Goal: Information Seeking & Learning: Get advice/opinions

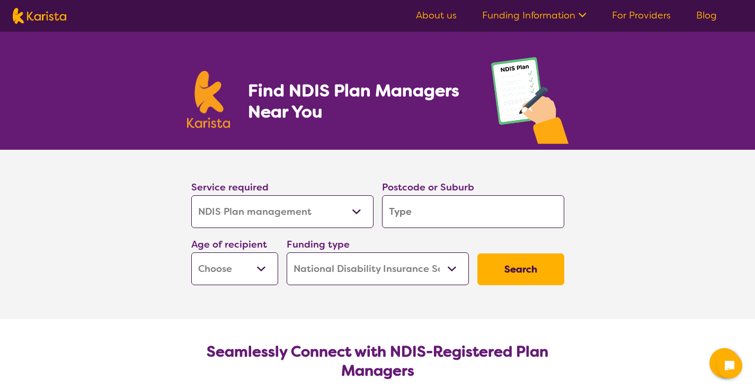
select select "NDIS Plan management"
select select "NDIS"
select select "NDIS Plan management"
select select "NDIS"
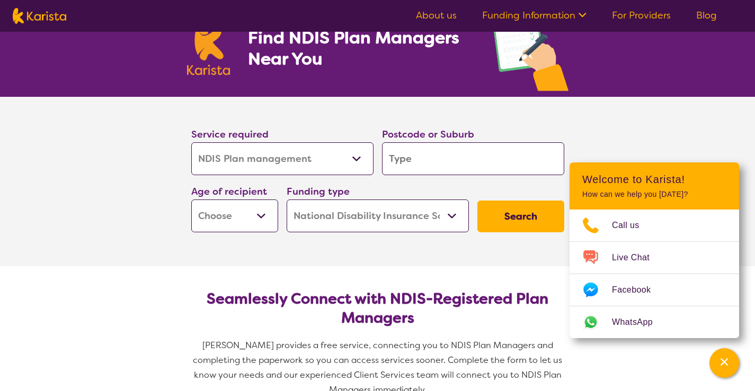
scroll to position [53, 0]
type input "4114"
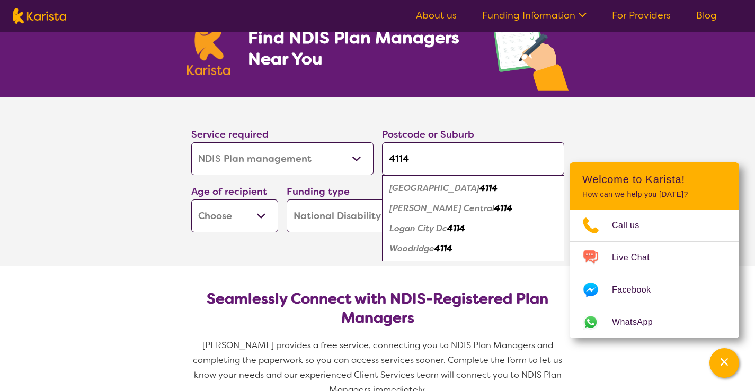
click at [263, 209] on select "Early Childhood - 0 to 9 Child - 10 to 11 Adolescent - 12 to 17 Adult - 18 to 6…" at bounding box center [234, 216] width 87 height 33
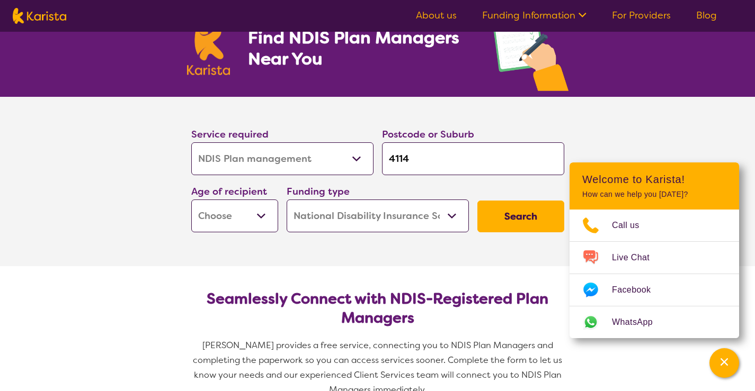
select select "AD"
click at [191, 200] on select "Early Childhood - 0 to 9 Child - 10 to 11 Adolescent - 12 to 17 Adult - 18 to 6…" at bounding box center [234, 216] width 87 height 33
select select "AD"
click at [261, 309] on h2 "Seamlessly Connect with NDIS-Registered Plan Managers" at bounding box center [378, 309] width 356 height 38
click at [512, 210] on button "Search" at bounding box center [520, 217] width 87 height 32
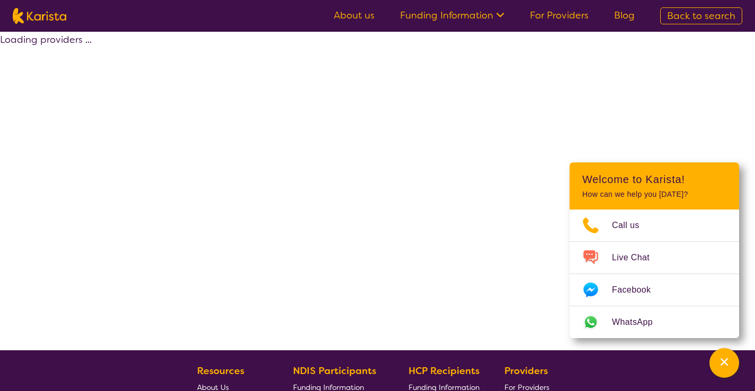
select select "by_score"
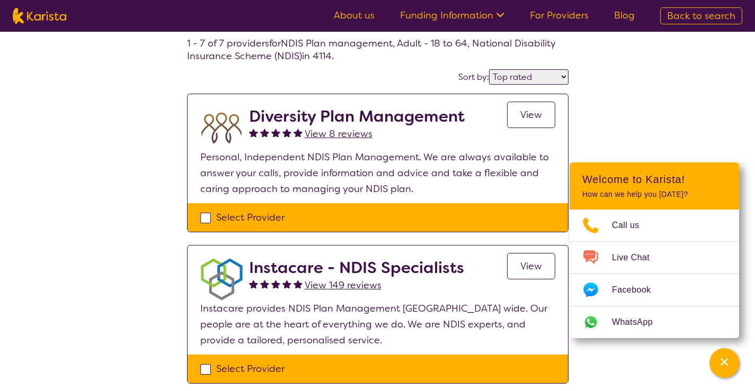
scroll to position [53, 0]
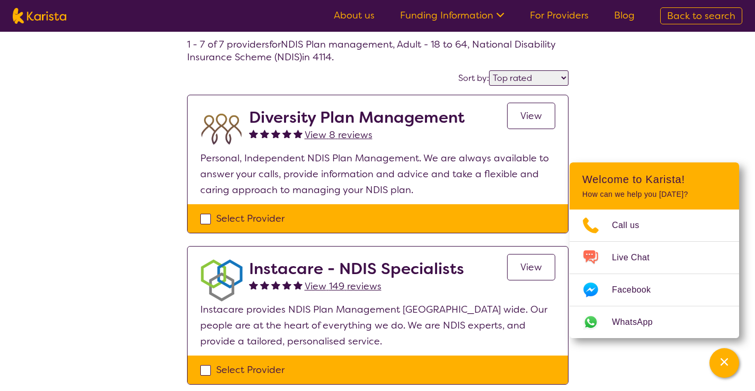
click at [329, 285] on span "View 149 reviews" at bounding box center [343, 286] width 77 height 13
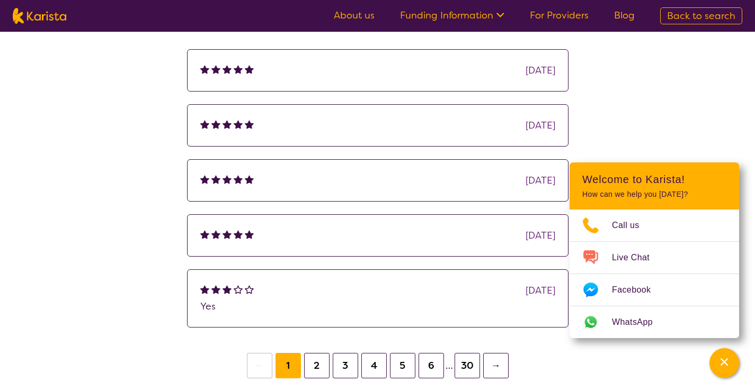
scroll to position [145, 0]
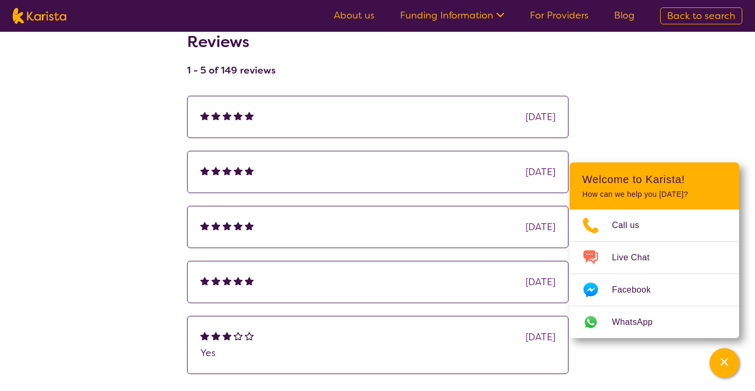
click at [265, 114] on div "[DATE]" at bounding box center [377, 117] width 355 height 16
click at [535, 114] on div "[DATE]" at bounding box center [540, 117] width 30 height 16
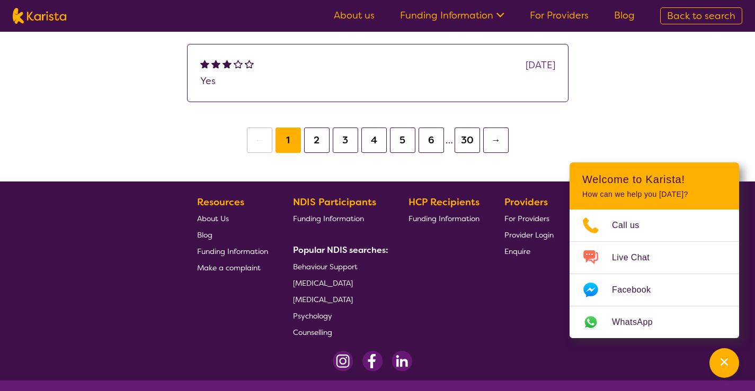
scroll to position [462, 0]
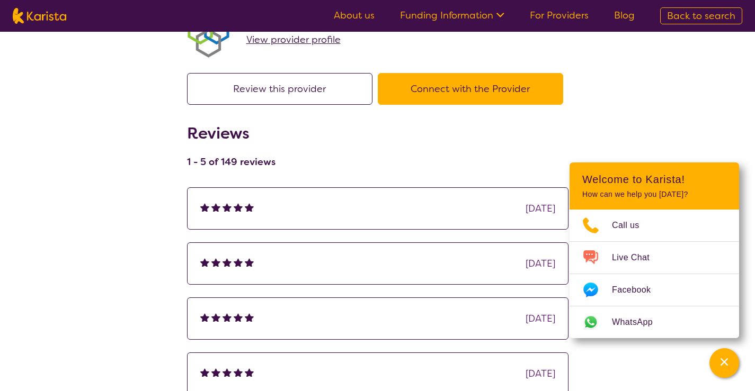
select select "by_score"
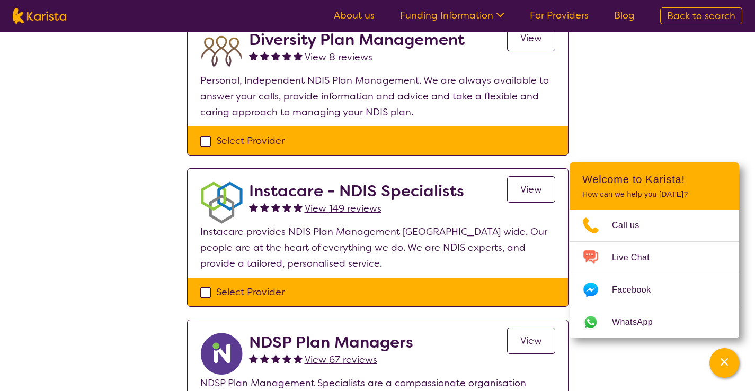
scroll to position [123, 0]
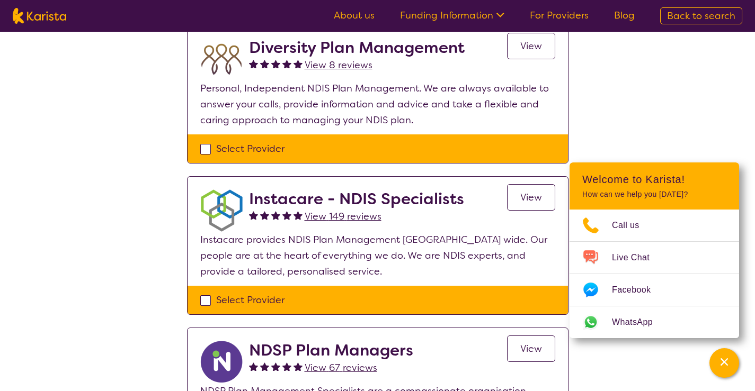
click at [356, 213] on span "View 149 reviews" at bounding box center [343, 216] width 77 height 13
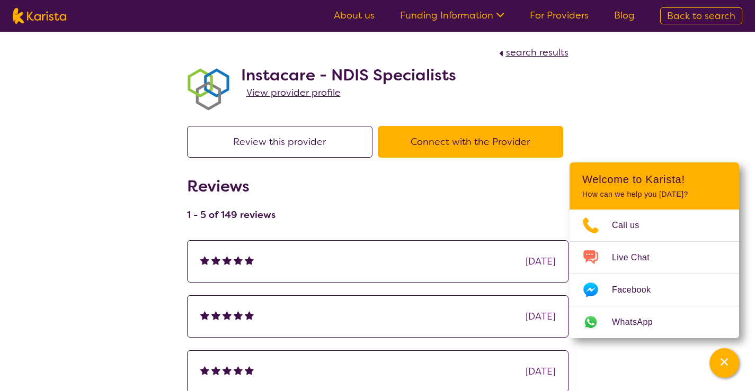
scroll to position [53, 0]
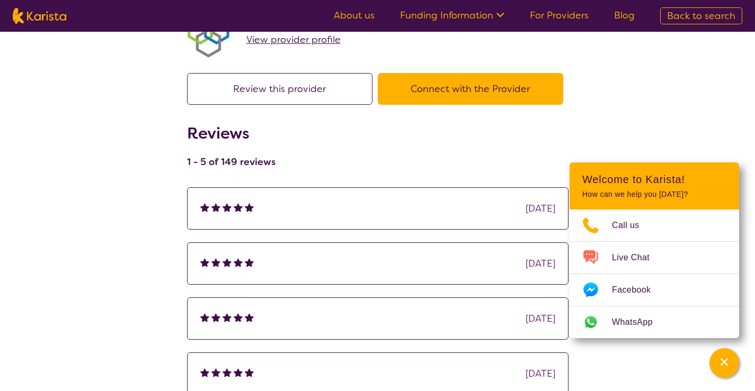
click at [305, 37] on span "View provider profile" at bounding box center [293, 39] width 94 height 13
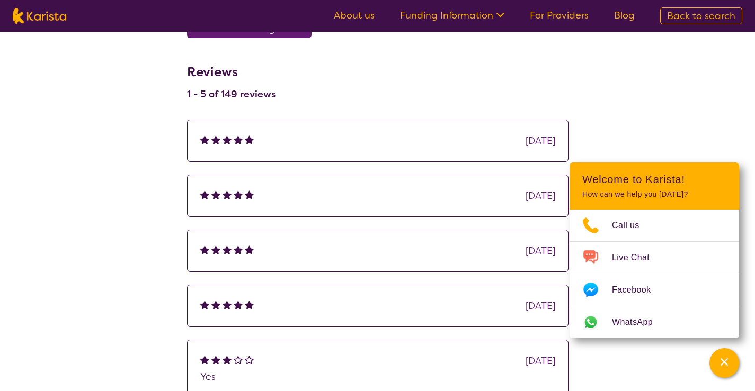
scroll to position [636, 0]
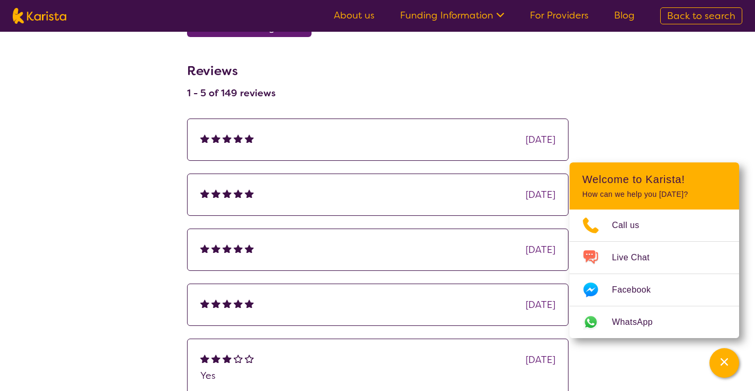
click at [216, 138] on img at bounding box center [215, 138] width 9 height 9
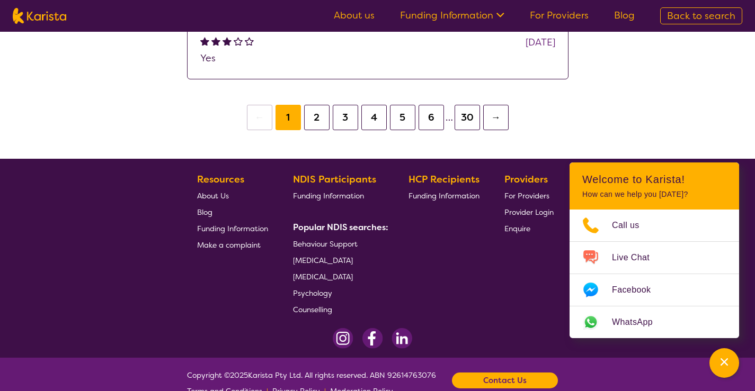
click at [318, 118] on button "2" at bounding box center [316, 117] width 25 height 25
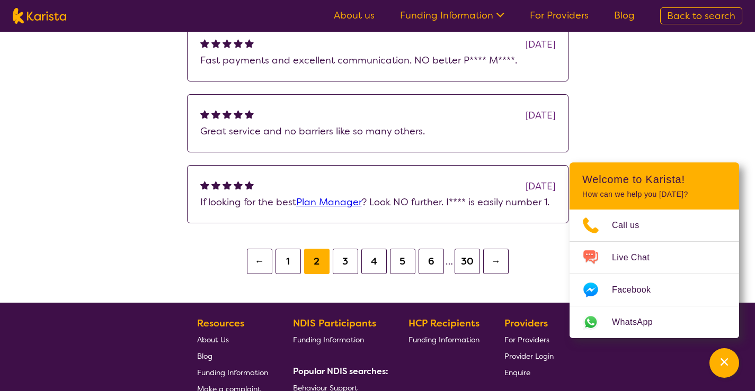
scroll to position [953, 0]
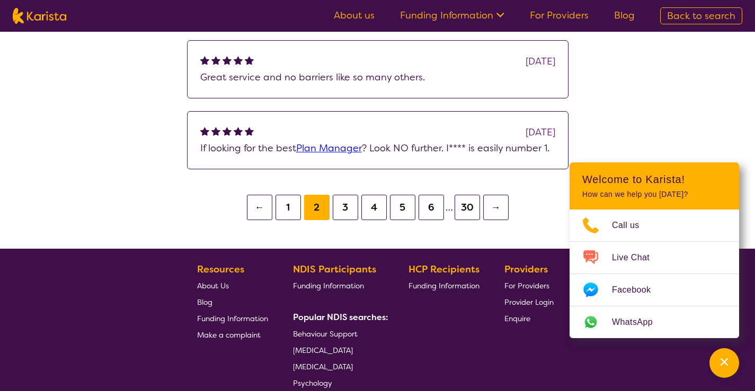
click at [350, 209] on button "3" at bounding box center [345, 207] width 25 height 25
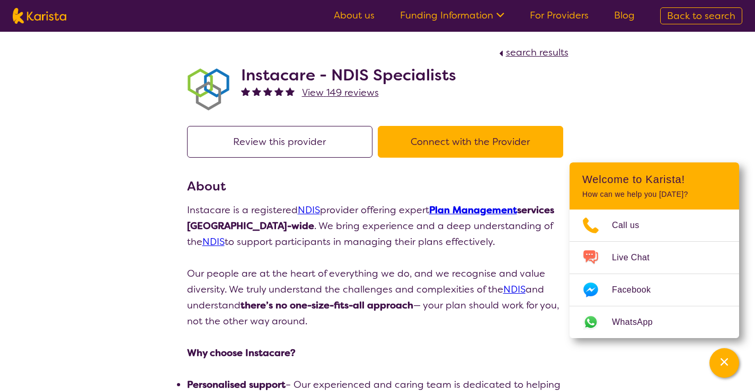
scroll to position [1006, 0]
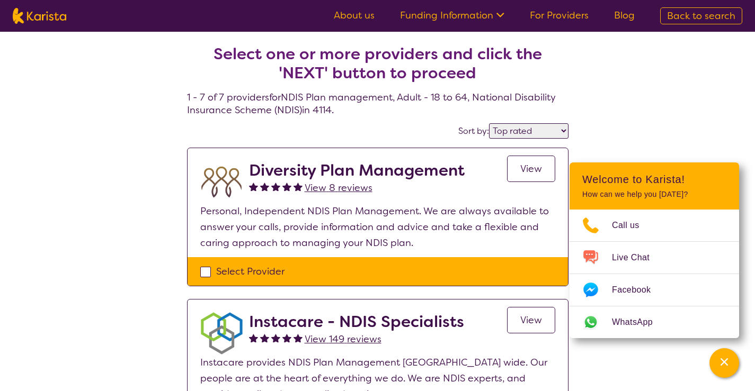
click at [559, 129] on select "Highly reviewed Top rated" at bounding box center [528, 130] width 79 height 15
select select "highly_reviewed"
click at [489, 123] on select "Highly reviewed Top rated" at bounding box center [528, 130] width 79 height 15
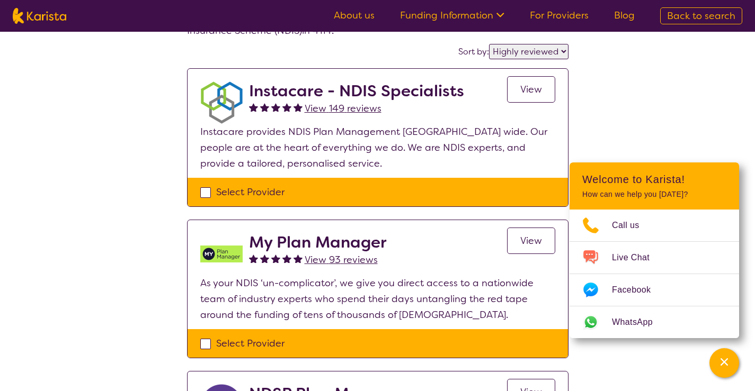
scroll to position [106, 0]
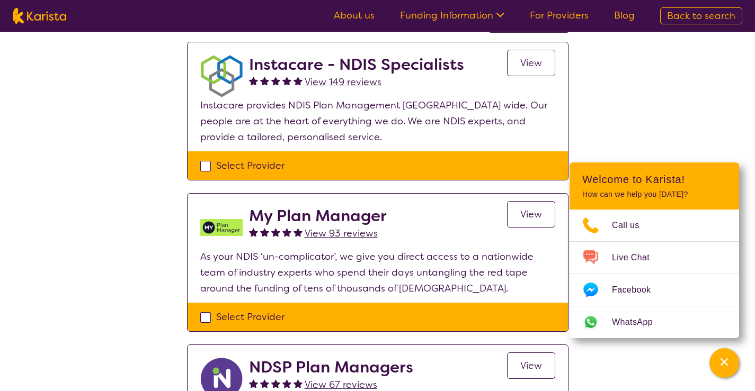
click at [328, 230] on span "View 93 reviews" at bounding box center [341, 233] width 73 height 13
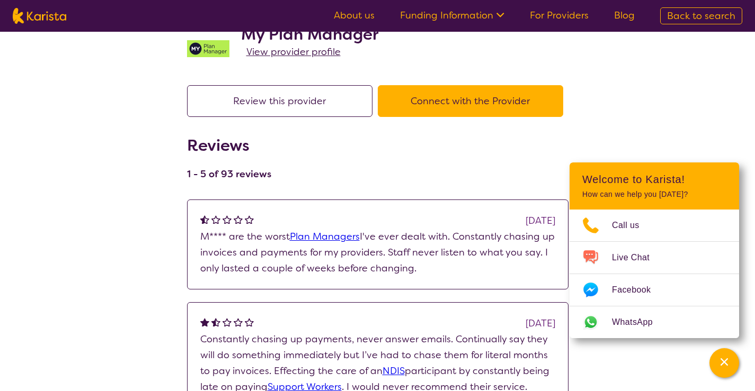
scroll to position [106, 0]
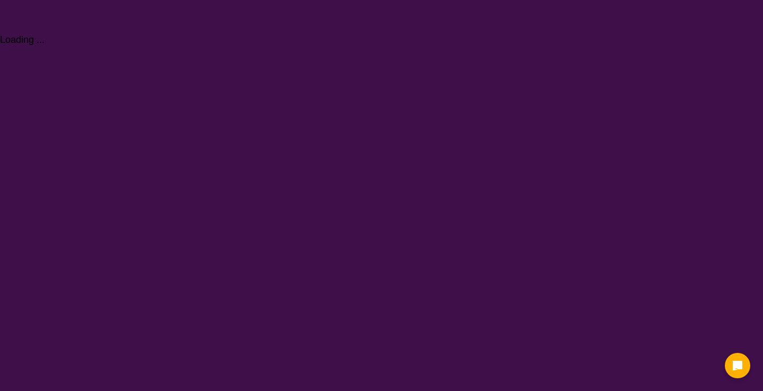
select select "NDIS Plan management"
select select "AD"
select select "NDIS"
select select "NDIS Plan management"
select select "AD"
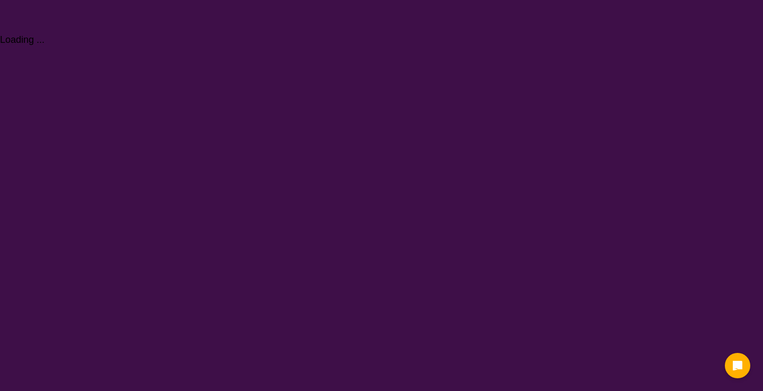
select select "NDIS"
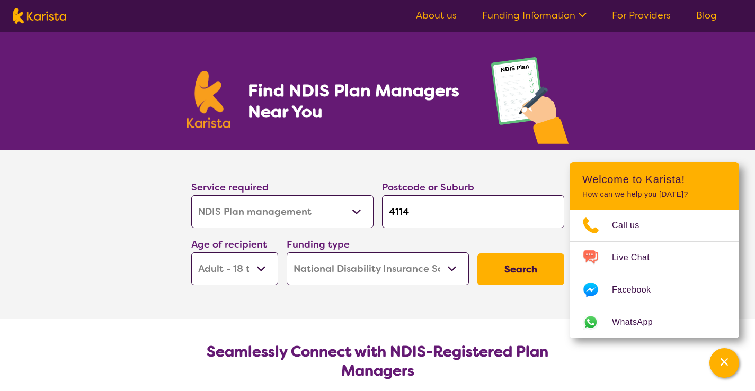
drag, startPoint x: 409, startPoint y: 208, endPoint x: 387, endPoint y: 212, distance: 22.6
click at [387, 212] on input "4114" at bounding box center [473, 211] width 182 height 33
type input "4"
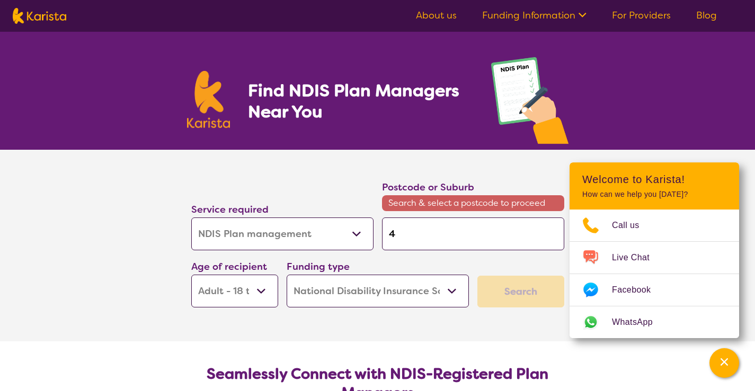
type input "41"
type input "412"
type input "4127"
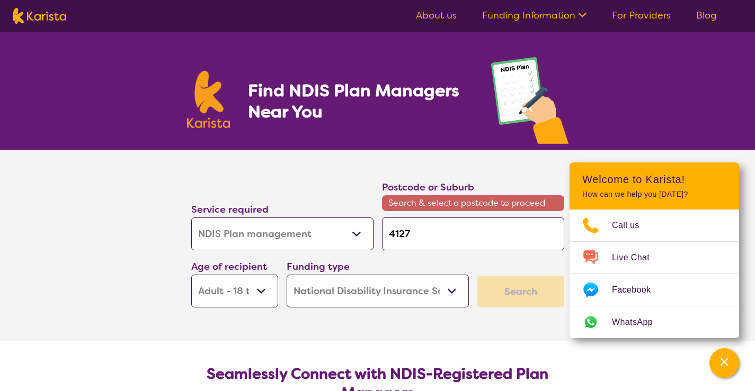
type input "4127"
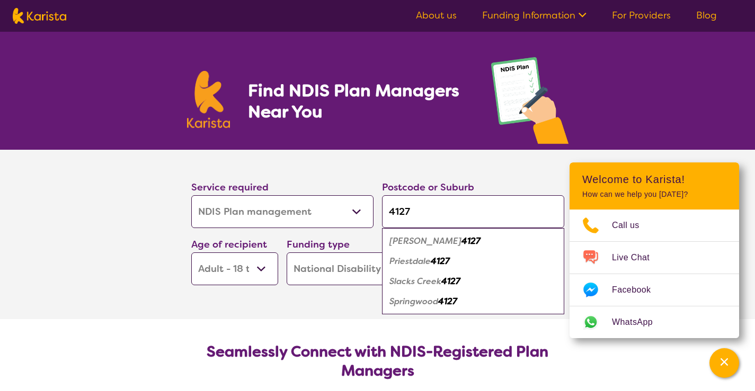
type input "4127"
click at [427, 306] on em "Springwood" at bounding box center [413, 301] width 49 height 11
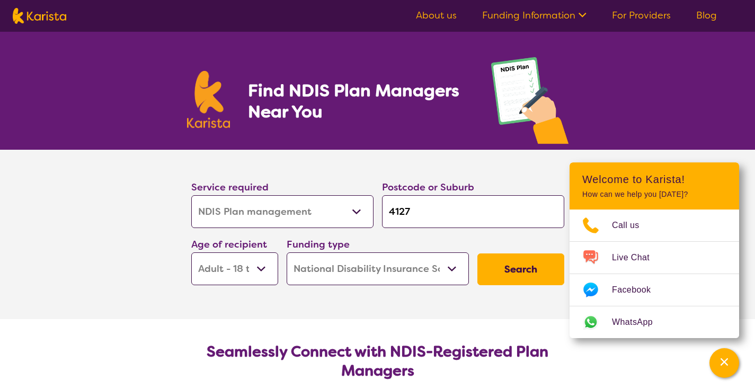
click at [529, 271] on button "Search" at bounding box center [520, 270] width 87 height 32
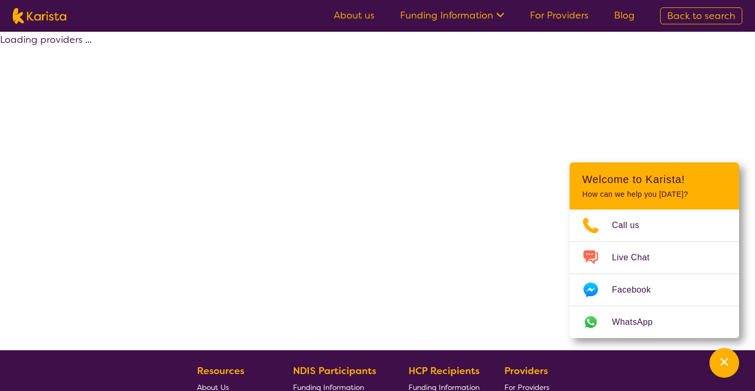
select select "by_score"
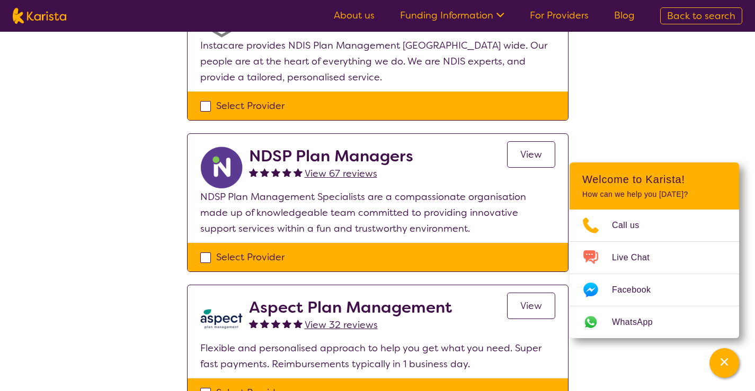
scroll to position [318, 0]
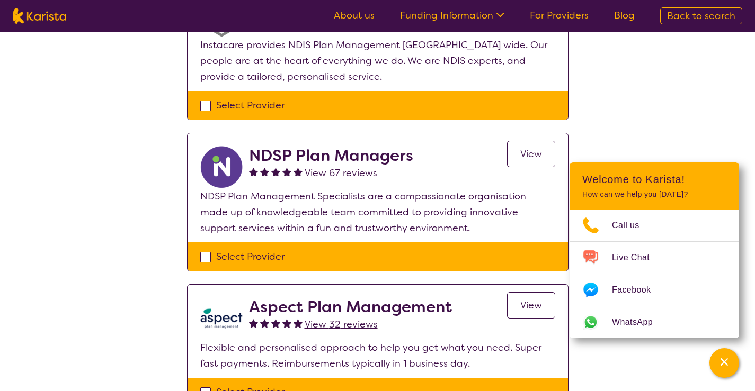
click at [350, 171] on span "View 67 reviews" at bounding box center [341, 173] width 73 height 13
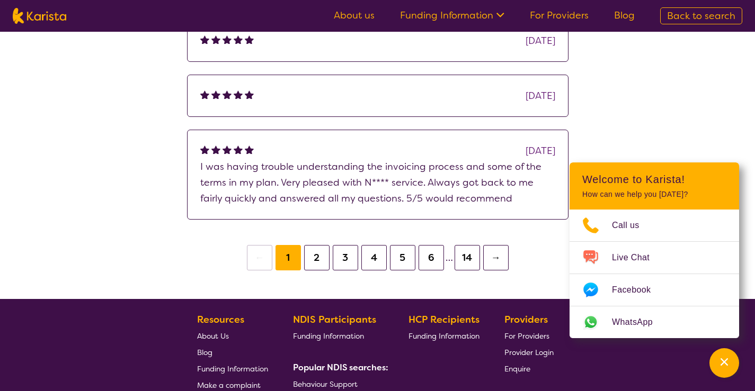
scroll to position [371, 0]
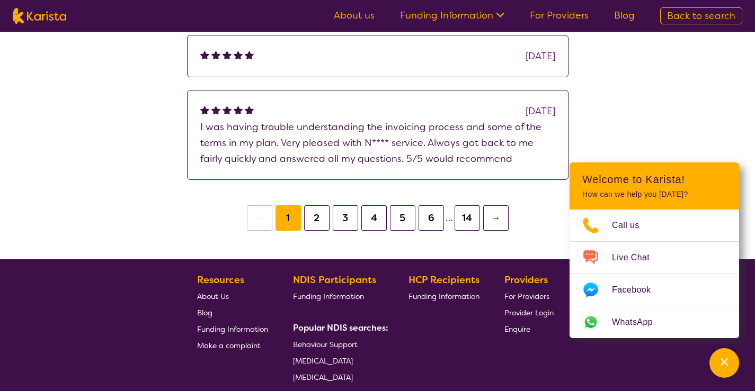
click at [319, 218] on button "2" at bounding box center [316, 218] width 25 height 25
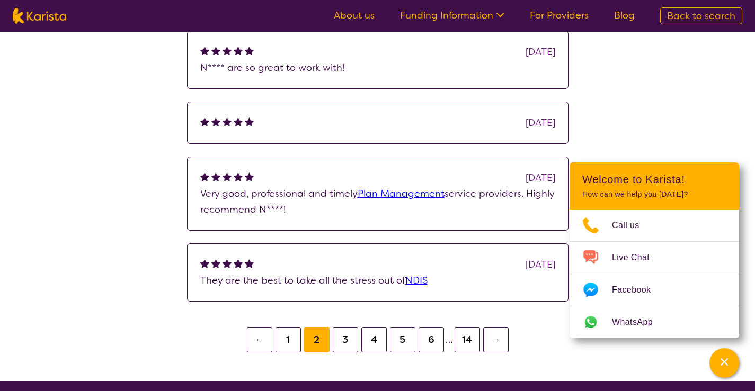
select select "by_score"
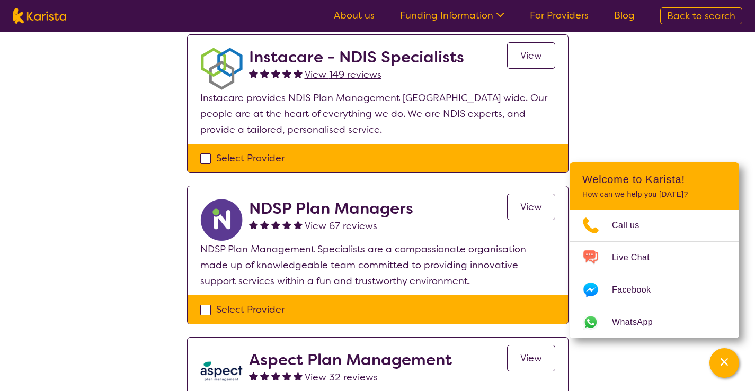
scroll to position [318, 0]
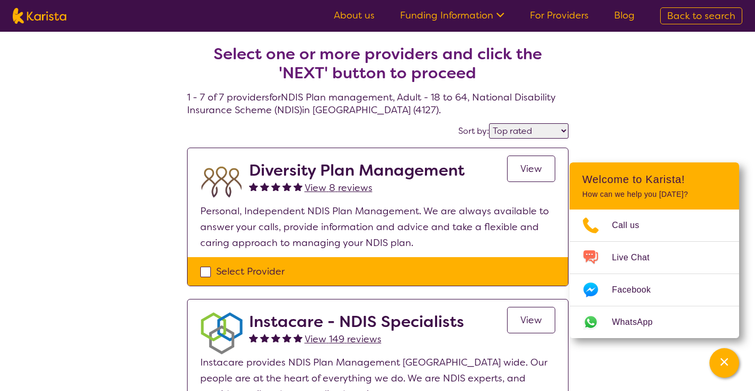
select select "NDIS Plan management"
select select "AD"
select select "NDIS"
select select "NDIS Plan management"
select select "AD"
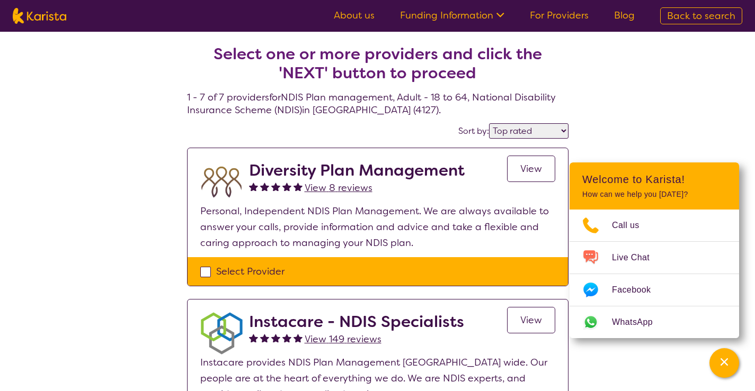
select select "NDIS"
